Goal: Navigation & Orientation: Go to known website

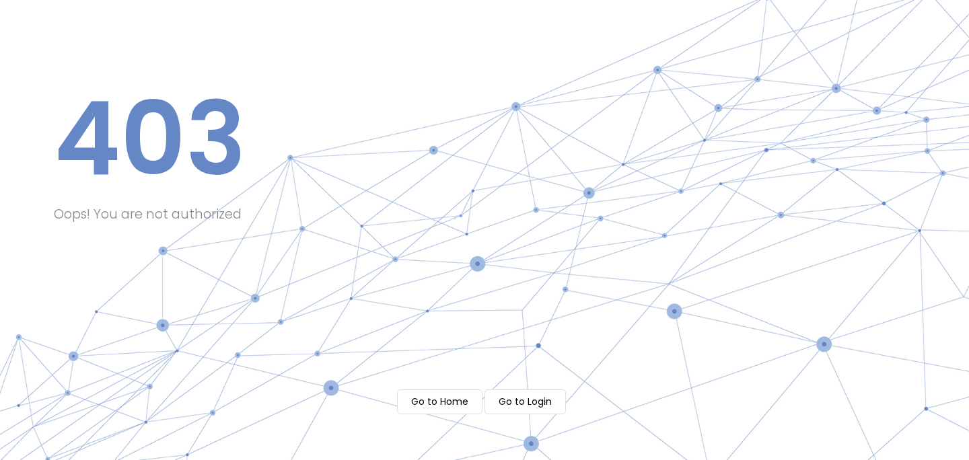
click at [435, 396] on m-button "Go to Home" at bounding box center [439, 401] width 85 height 25
